Goal: Find contact information: Find contact information

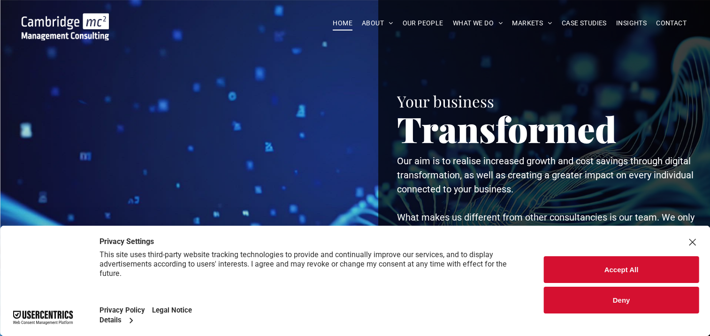
click at [319, 97] on div at bounding box center [192, 171] width 346 height 342
click at [692, 243] on div "Close Layer" at bounding box center [692, 242] width 13 height 13
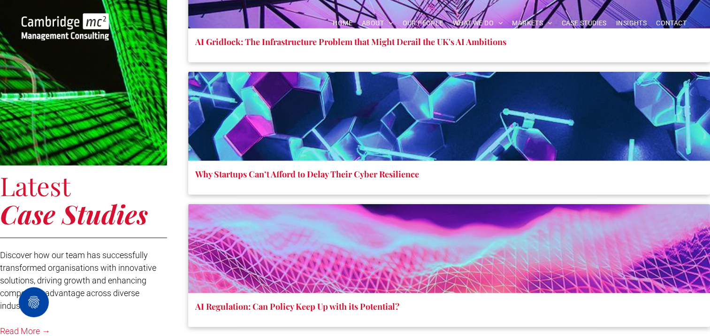
scroll to position [2195, 0]
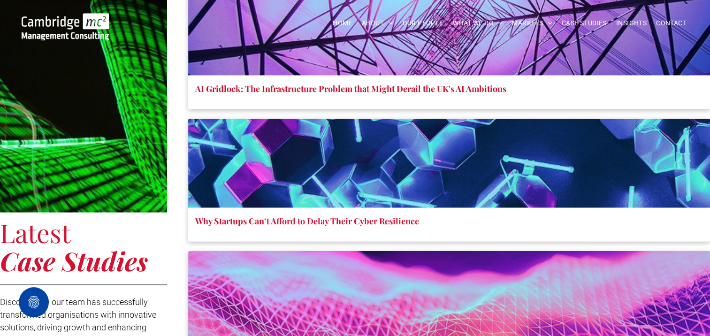
click at [677, 19] on span "CONTACT" at bounding box center [671, 23] width 31 height 15
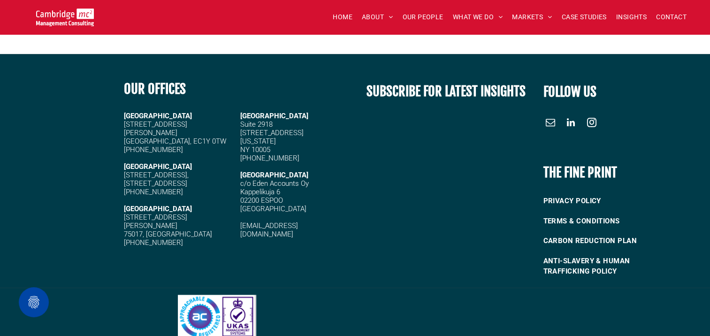
scroll to position [1245, 0]
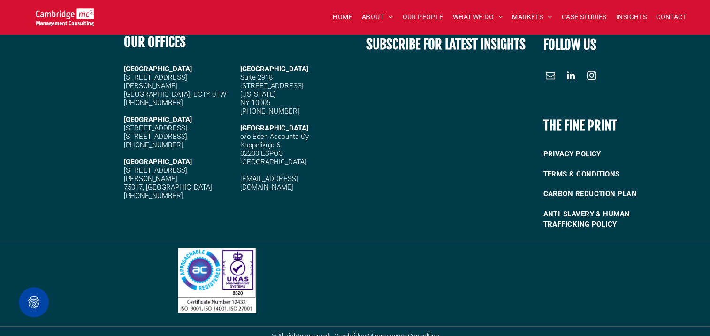
drag, startPoint x: 189, startPoint y: 87, endPoint x: 146, endPoint y: 83, distance: 43.0
click at [125, 99] on h5 "[PHONE_NUMBER]" at bounding box center [179, 103] width 110 height 8
